Goal: Task Accomplishment & Management: Manage account settings

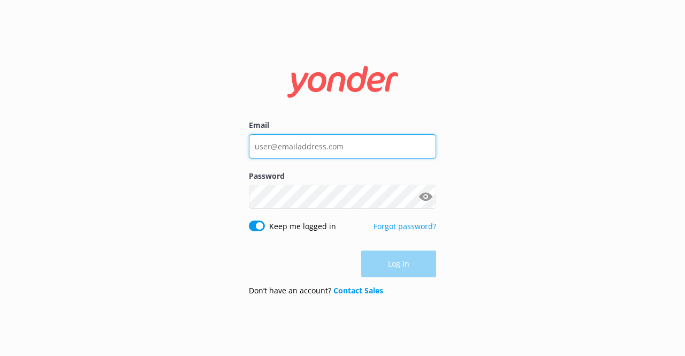
type input "[EMAIL_ADDRESS][DOMAIN_NAME]"
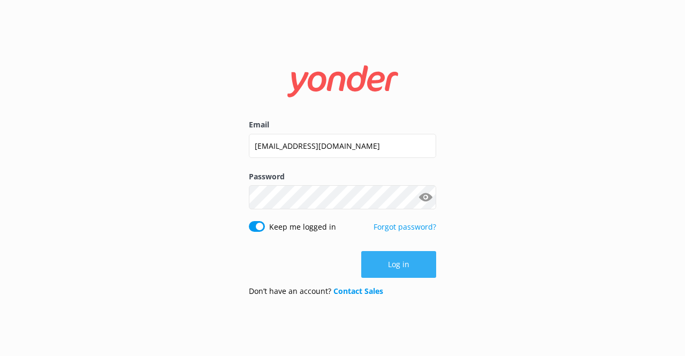
click at [392, 267] on div "Log in" at bounding box center [342, 264] width 187 height 27
click at [387, 258] on button "Log in" at bounding box center [398, 264] width 75 height 27
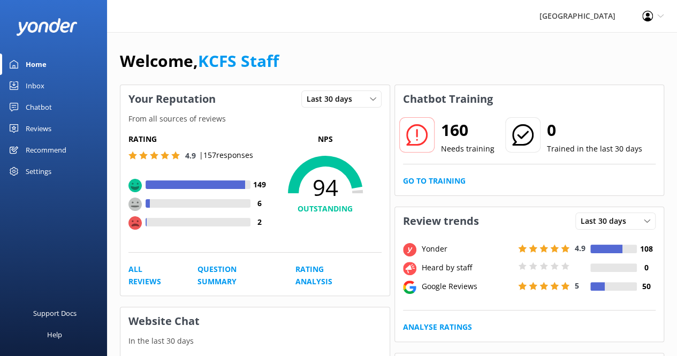
click at [42, 81] on div "Inbox" at bounding box center [35, 85] width 19 height 21
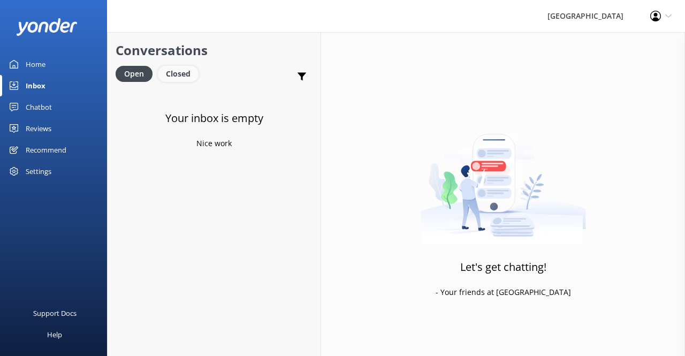
click at [176, 75] on div "Closed" at bounding box center [178, 74] width 41 height 16
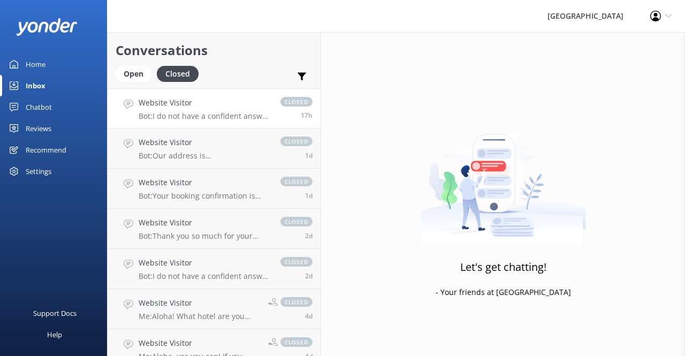
click at [190, 109] on div "Website Visitor Bot: I do not have a confident answer to your question. For mor…" at bounding box center [204, 108] width 131 height 23
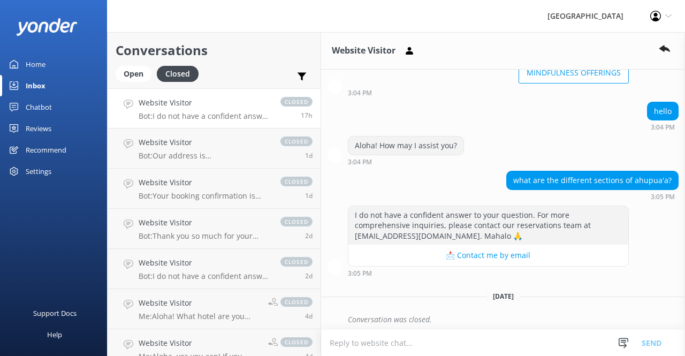
scroll to position [114, 0]
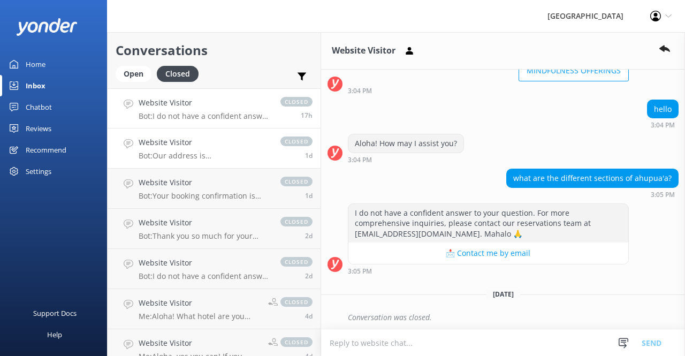
click at [215, 158] on p "Bot: Our address is [STREET_ADDRESS][US_STATE]. For directions, please use Goog…" at bounding box center [204, 156] width 131 height 10
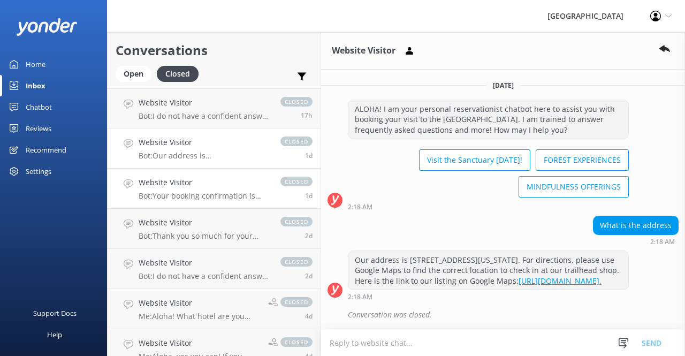
scroll to position [7, 0]
click at [231, 198] on p "Bot: Your booking confirmation is emailed to you immediately after you complete…" at bounding box center [204, 196] width 131 height 10
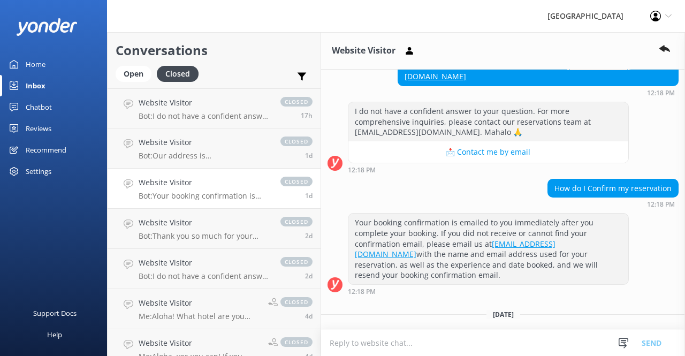
scroll to position [167, 0]
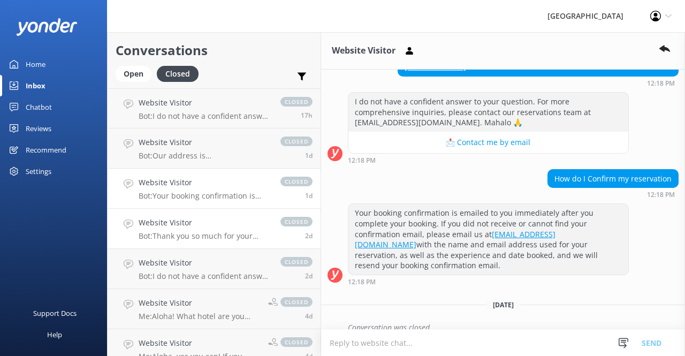
click at [216, 230] on div "Website Visitor Bot: Thank you so much for your question and interest in visiti…" at bounding box center [204, 229] width 131 height 24
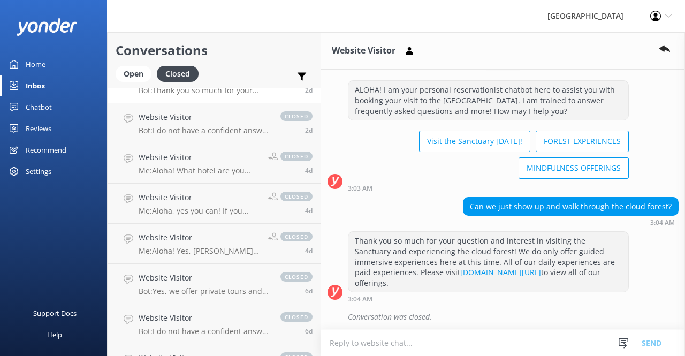
scroll to position [154, 0]
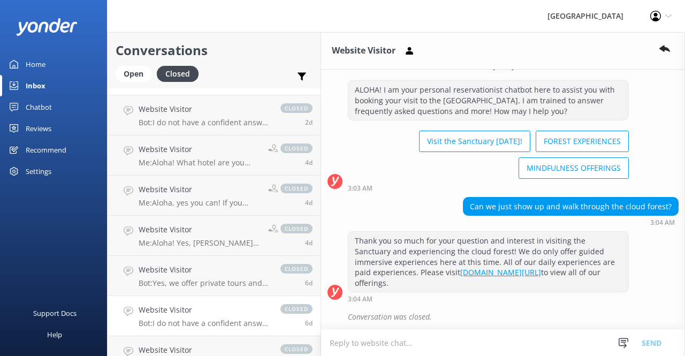
click at [190, 317] on div "Website Visitor Bot: I do not have a confident answer to your question. For mor…" at bounding box center [204, 316] width 131 height 24
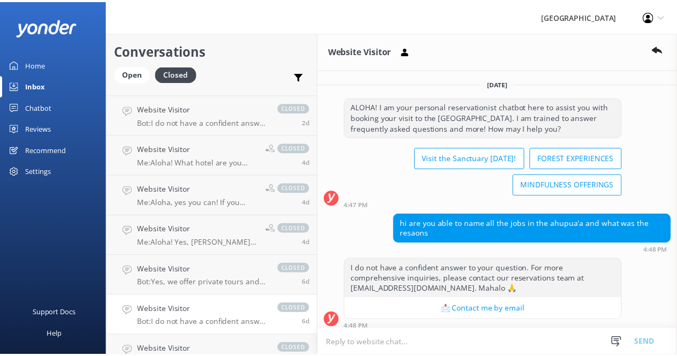
scroll to position [57, 0]
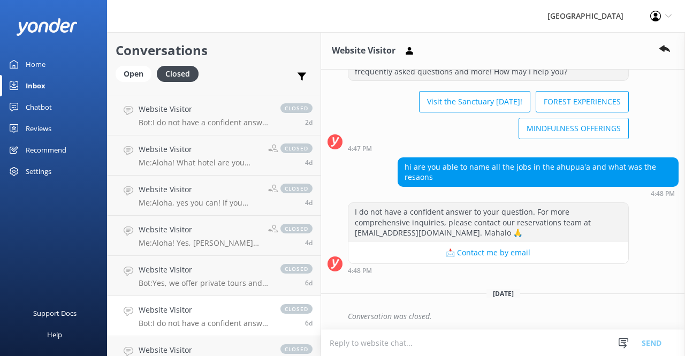
click at [39, 128] on div "Reviews" at bounding box center [39, 128] width 26 height 21
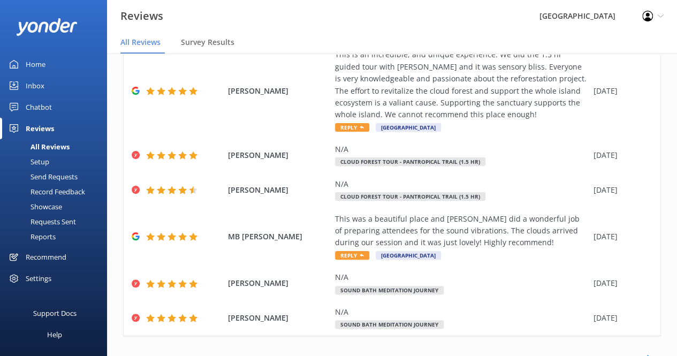
scroll to position [495, 0]
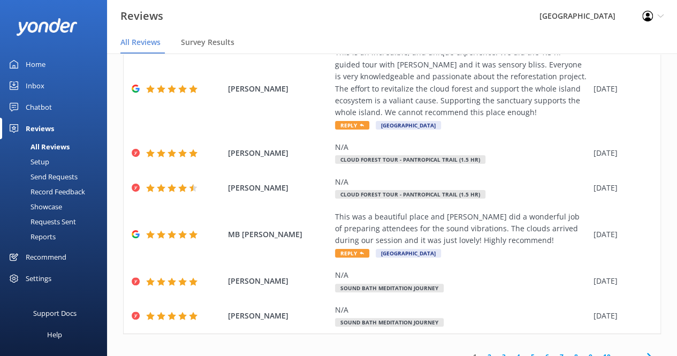
click at [482, 352] on link "2" at bounding box center [489, 357] width 14 height 10
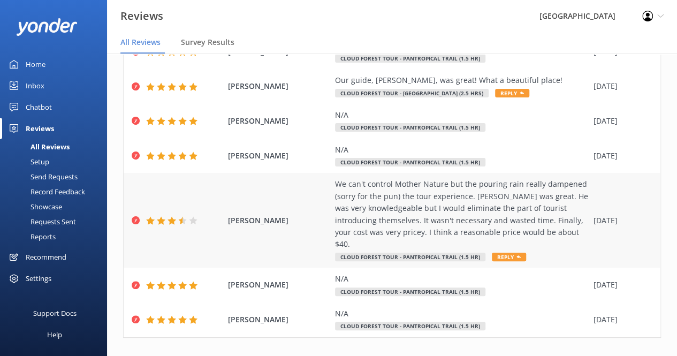
scroll to position [220, 0]
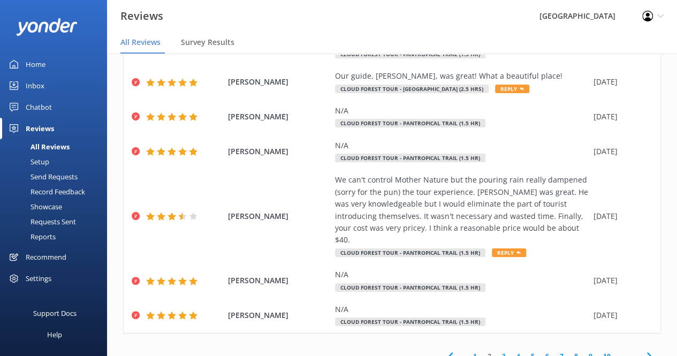
click at [497, 351] on link "3" at bounding box center [504, 356] width 14 height 10
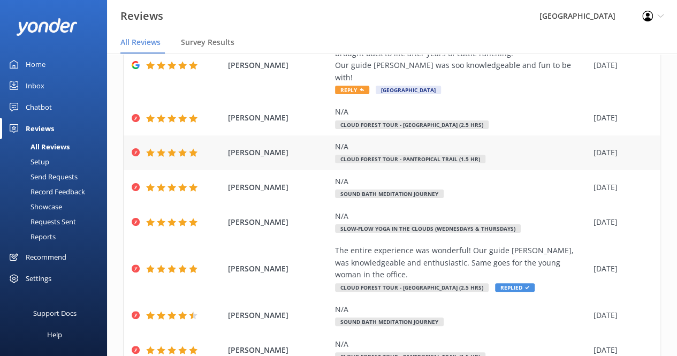
scroll to position [210, 0]
